Goal: Transaction & Acquisition: Purchase product/service

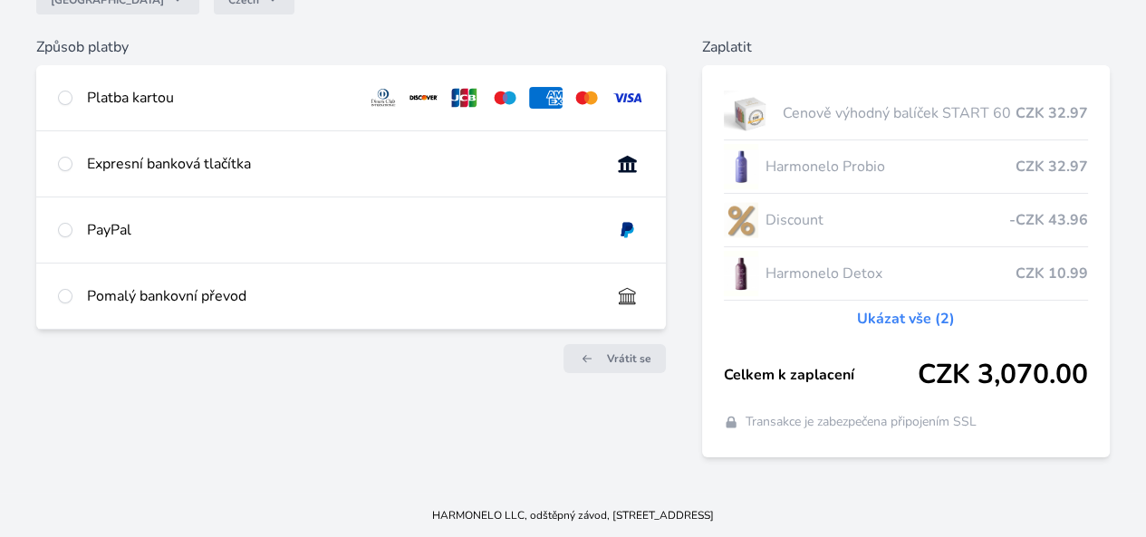
scroll to position [227, 0]
click at [72, 223] on input "radio" at bounding box center [65, 230] width 14 height 14
radio input "true"
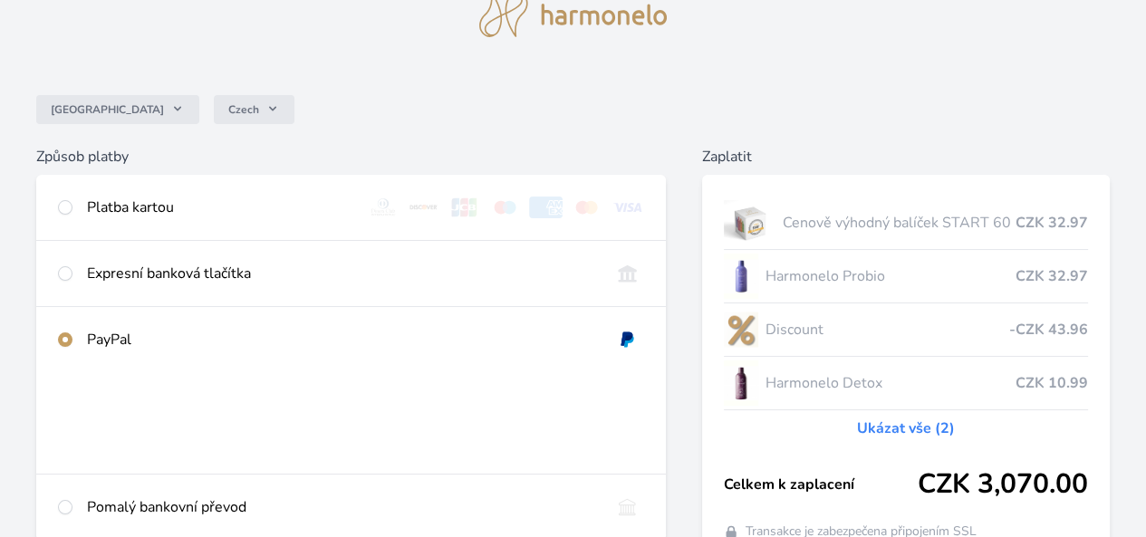
scroll to position [80, 0]
click at [72, 207] on input "radio" at bounding box center [65, 208] width 14 height 14
radio input "true"
radio input "false"
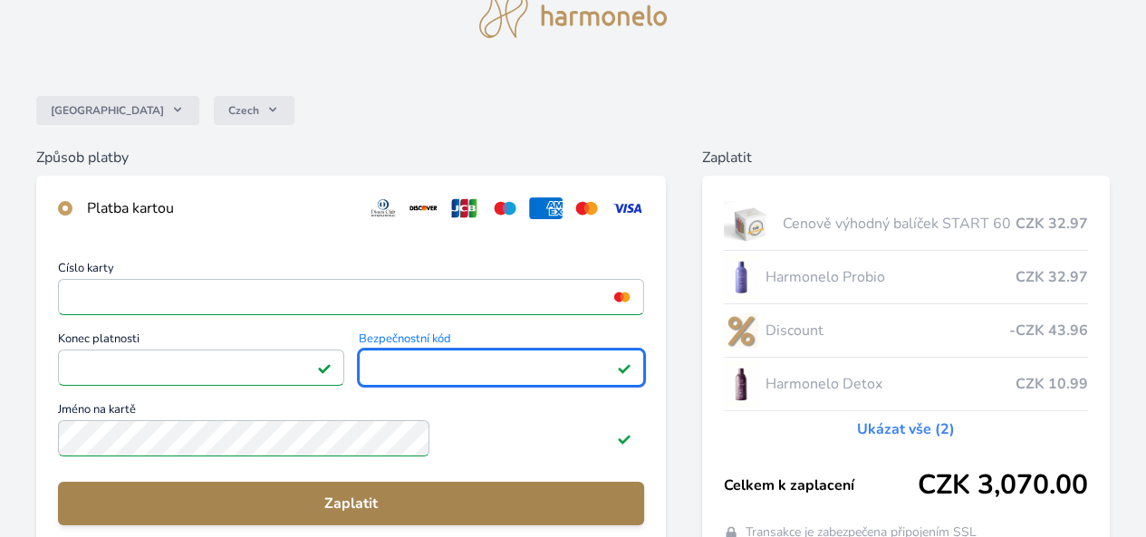
click at [435, 514] on span "Zaplatit" at bounding box center [350, 504] width 557 height 22
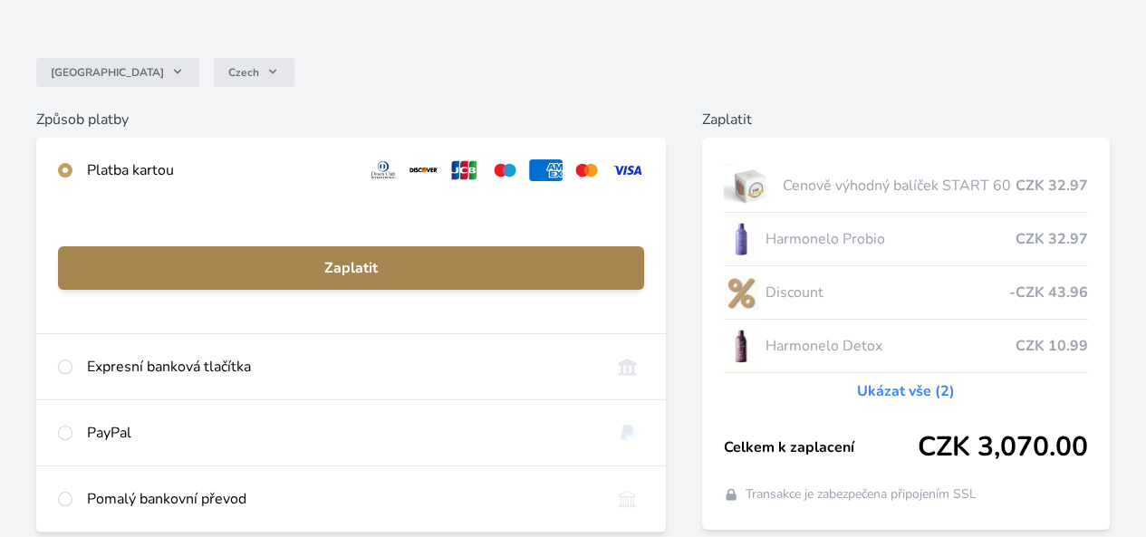
scroll to position [138, 0]
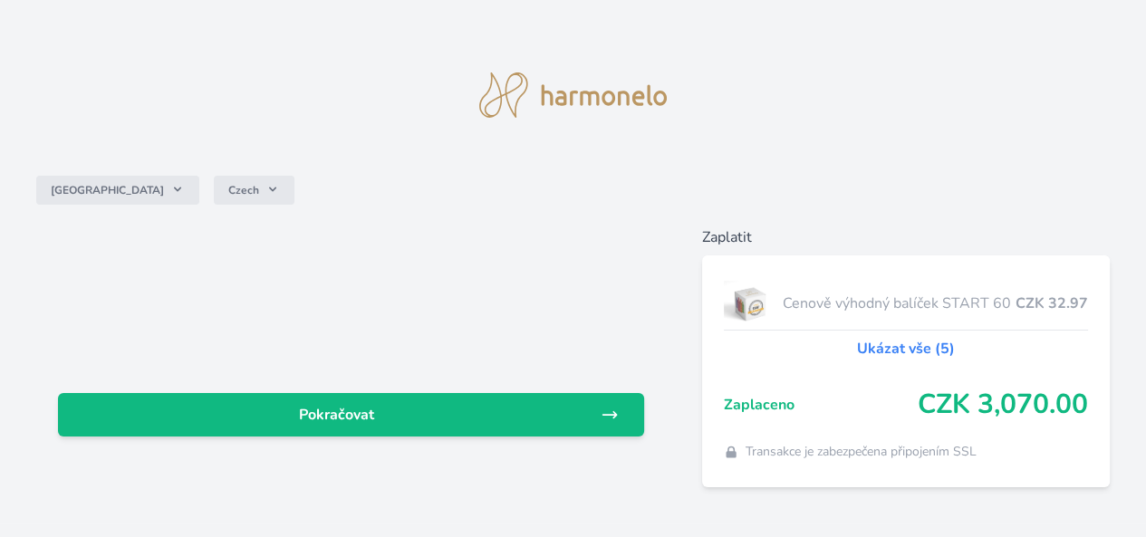
scroll to position [84, 0]
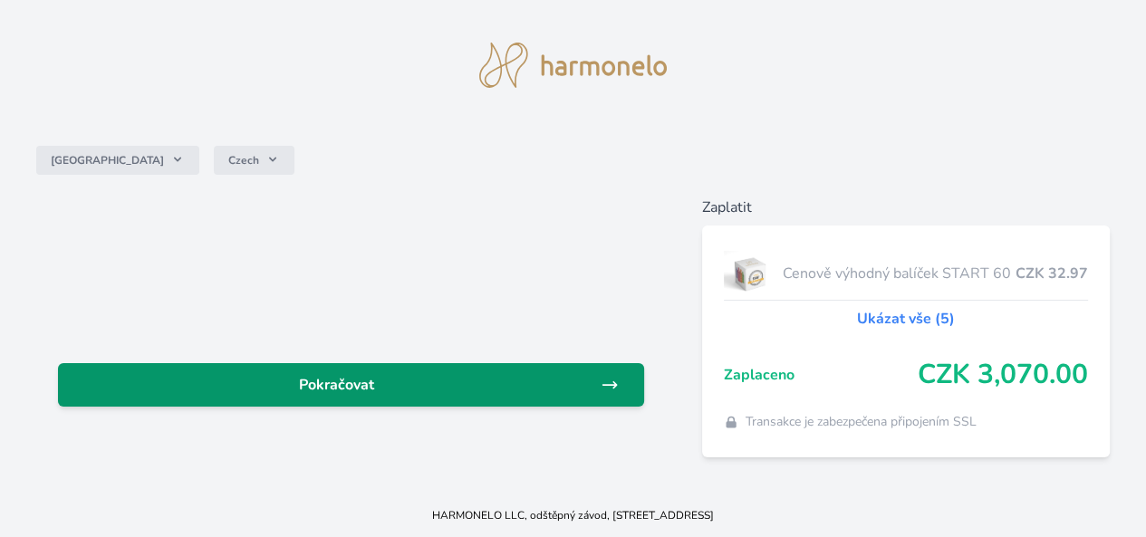
click at [565, 363] on link "Pokračovat" at bounding box center [351, 384] width 586 height 43
